Goal: Find specific page/section

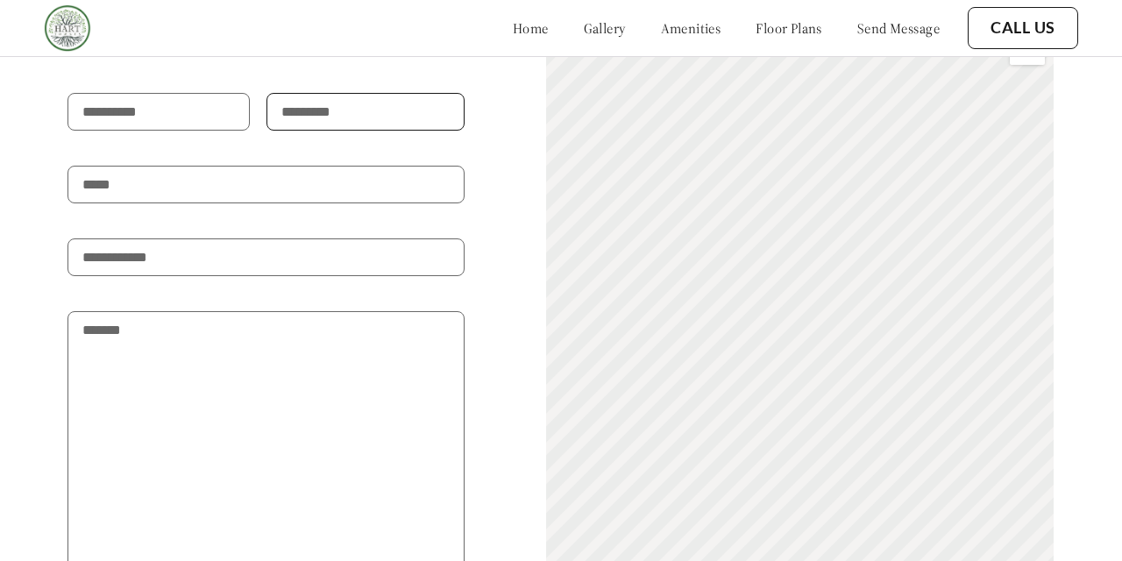
scroll to position [1606, 0]
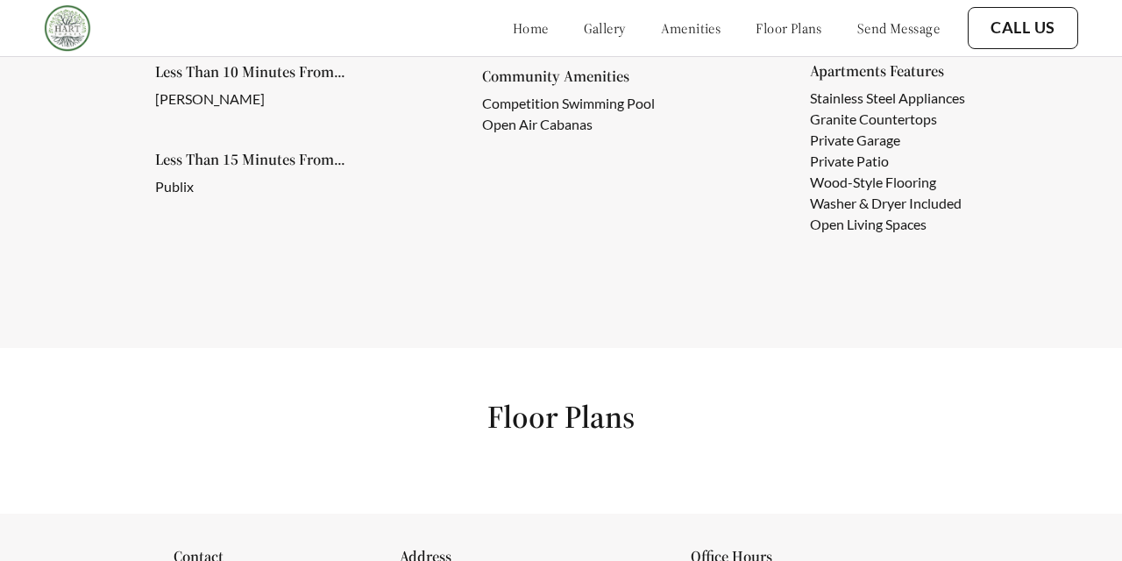
scroll to position [932, 0]
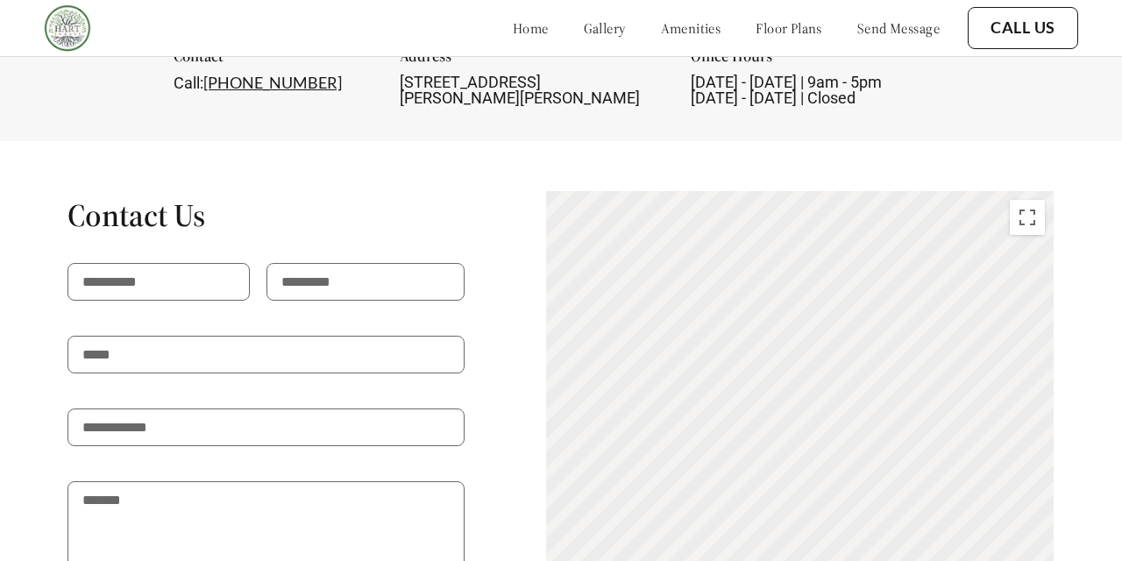
scroll to position [1426, 0]
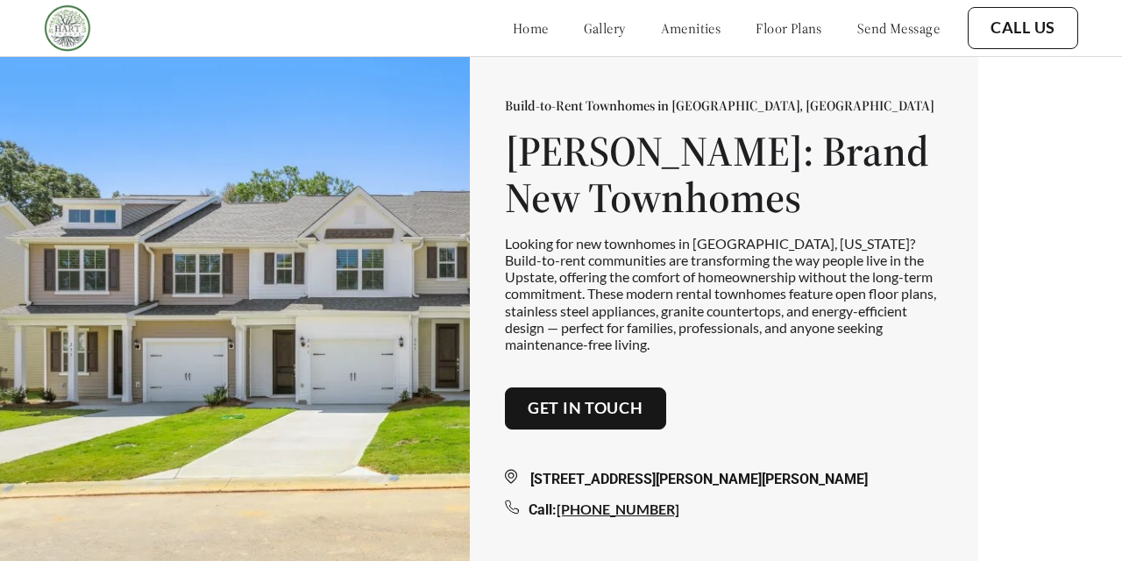
click at [757, 26] on link "floor plans" at bounding box center [788, 28] width 67 height 18
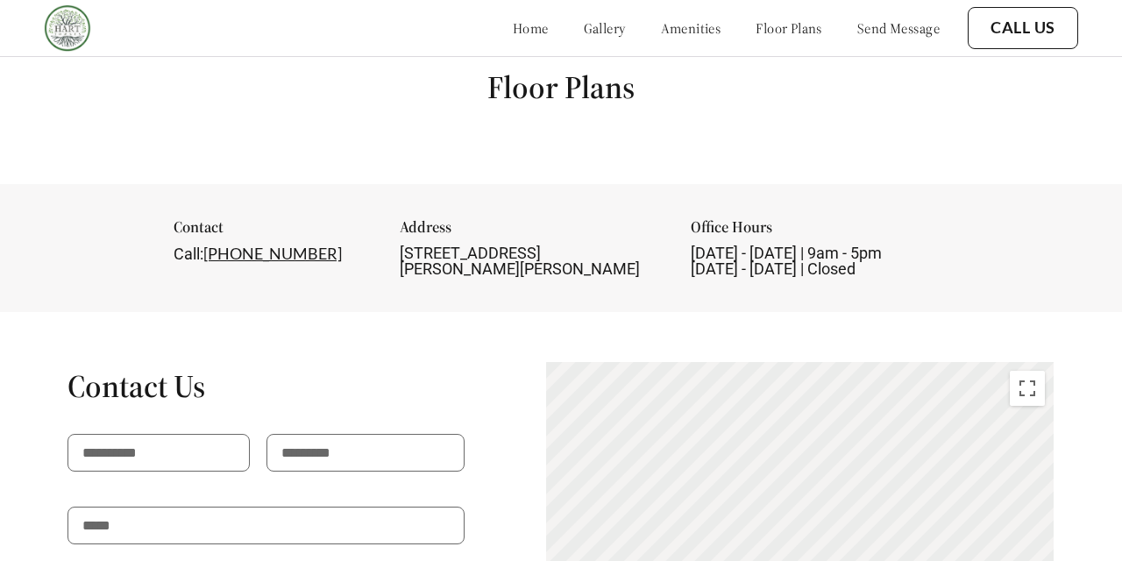
scroll to position [1262, 0]
